Goal: Transaction & Acquisition: Book appointment/travel/reservation

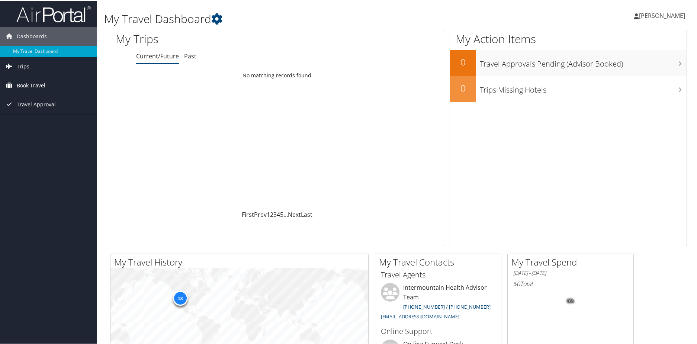
click at [39, 82] on span "Book Travel" at bounding box center [31, 84] width 29 height 19
click at [39, 120] on link "Book/Manage Online Trips" at bounding box center [48, 121] width 97 height 11
click at [39, 123] on link "Book/Manage Online Trips" at bounding box center [48, 121] width 97 height 11
click at [44, 123] on link "Book/Manage Online Trips" at bounding box center [48, 121] width 97 height 11
click at [31, 122] on link "Book/Manage Online Trips" at bounding box center [48, 121] width 97 height 11
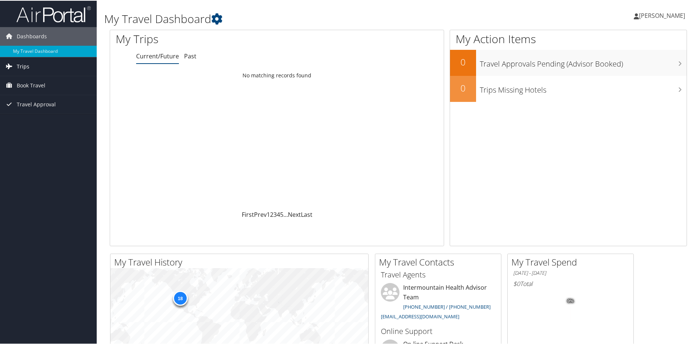
click at [28, 66] on span "Trips" at bounding box center [23, 66] width 13 height 19
click at [42, 86] on span "Book Travel" at bounding box center [31, 84] width 29 height 19
click at [44, 120] on link "Book/Manage Online Trips" at bounding box center [48, 121] width 97 height 11
